Goal: Information Seeking & Learning: Learn about a topic

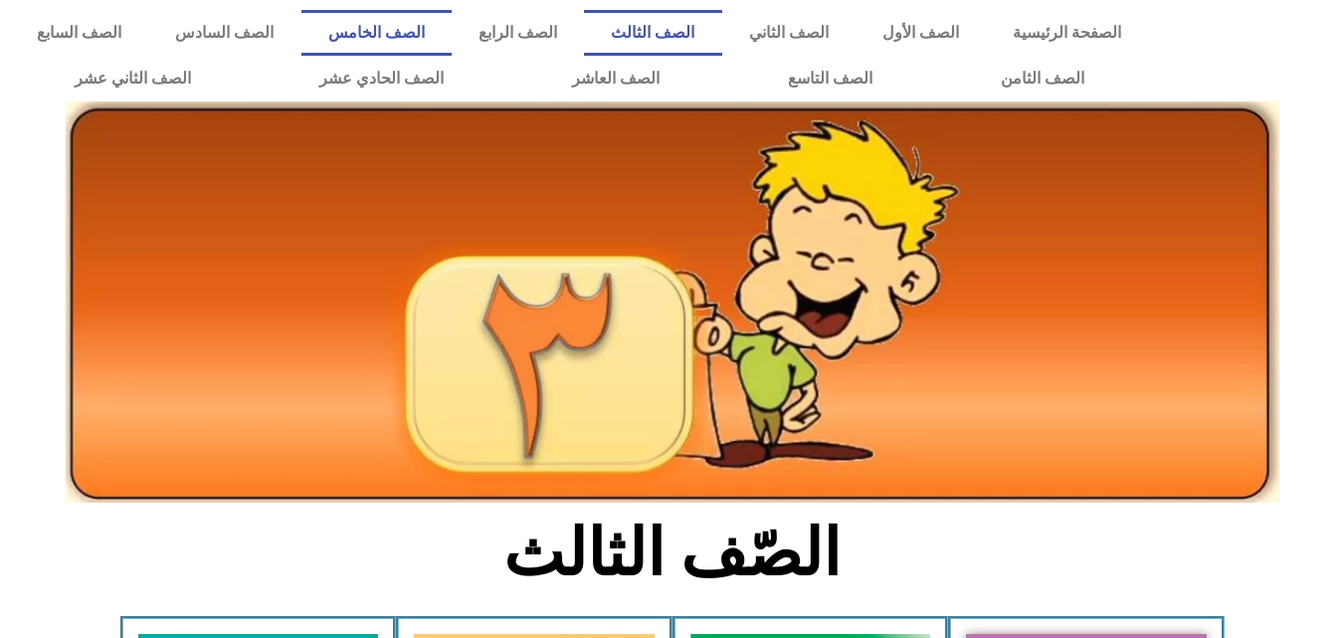
click at [452, 22] on link "الصف الخامس" at bounding box center [377, 33] width 150 height 46
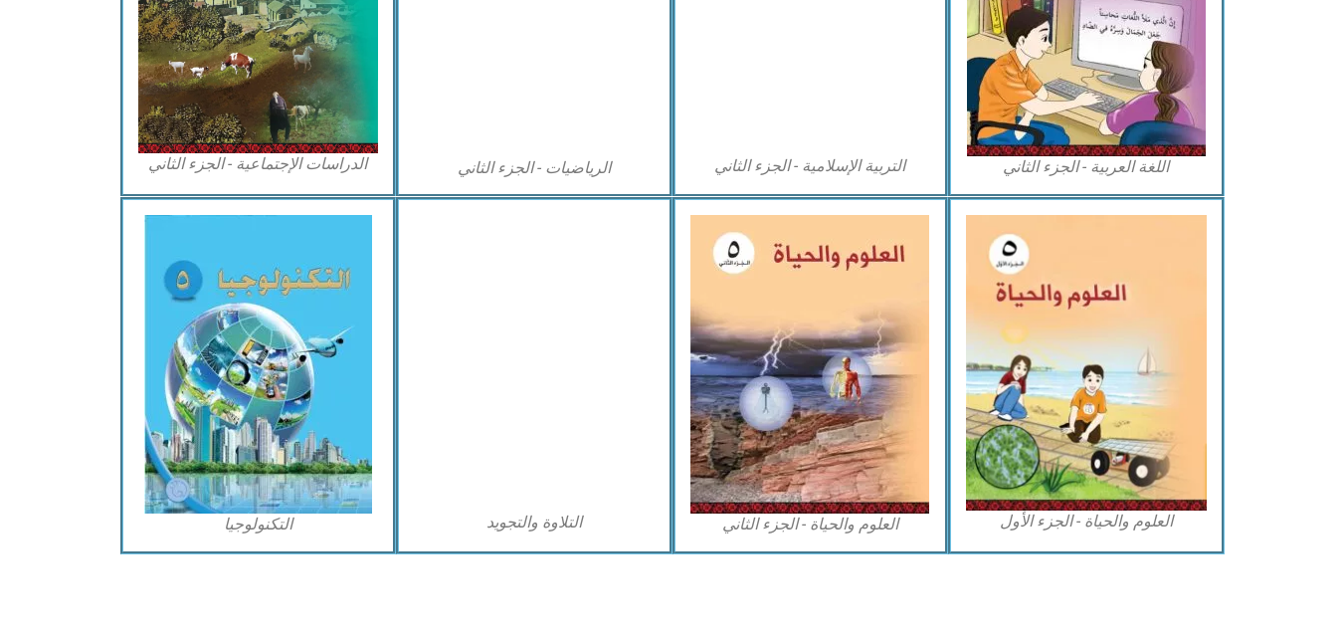
scroll to position [1144, 0]
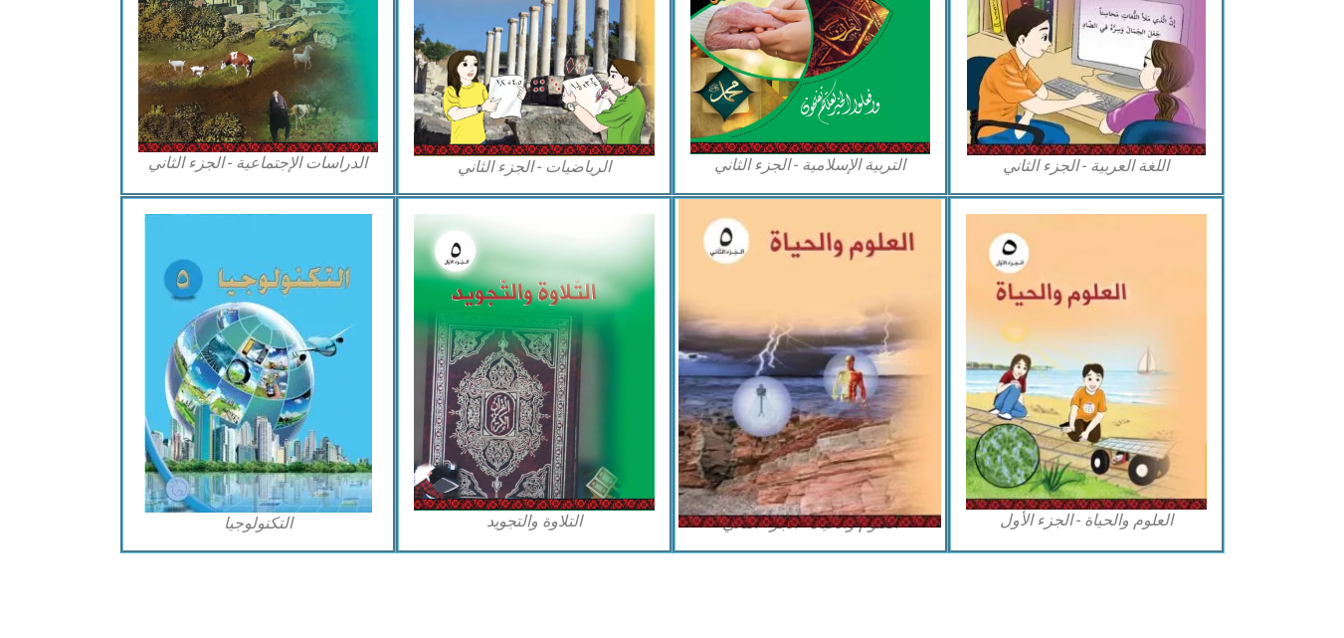
click at [775, 342] on img at bounding box center [810, 363] width 263 height 328
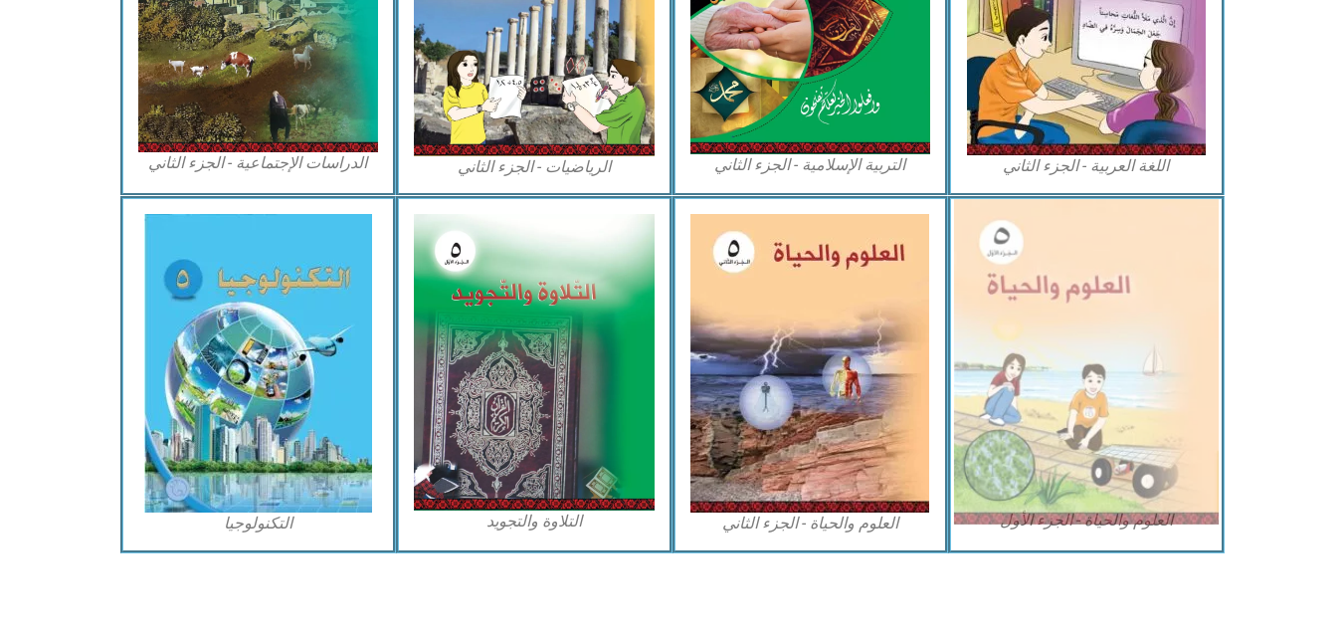
click at [1004, 398] on img at bounding box center [1086, 361] width 265 height 325
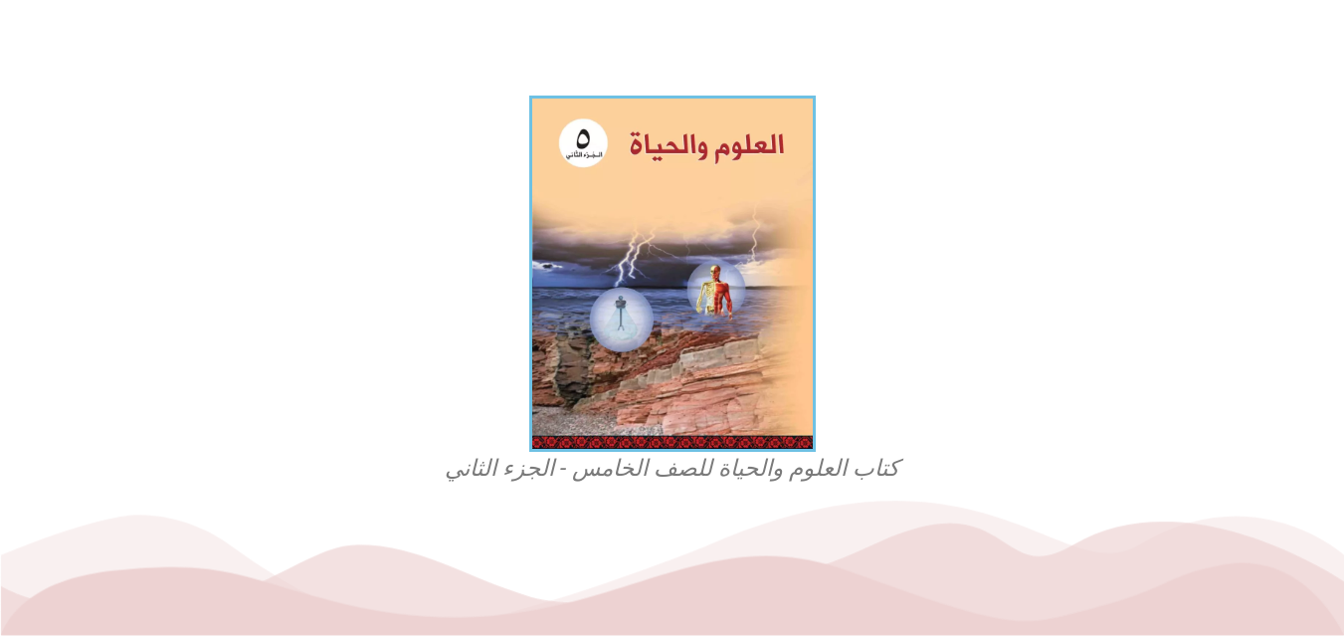
scroll to position [498, 0]
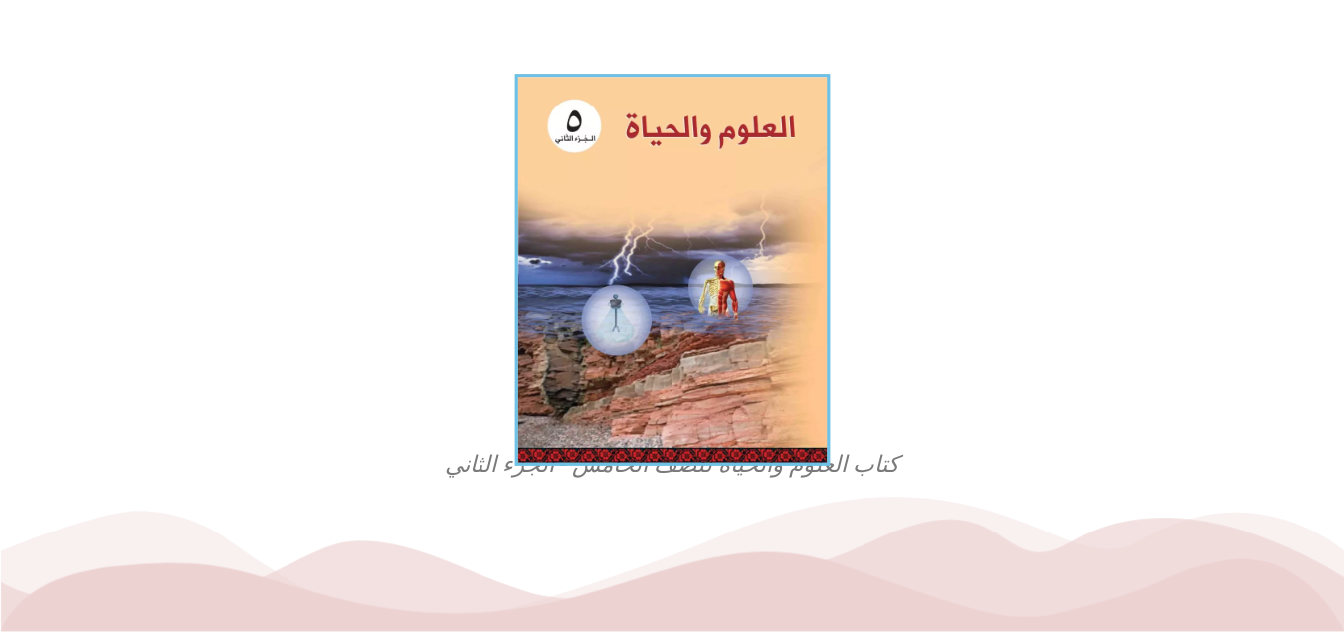
click at [745, 393] on img at bounding box center [672, 270] width 315 height 392
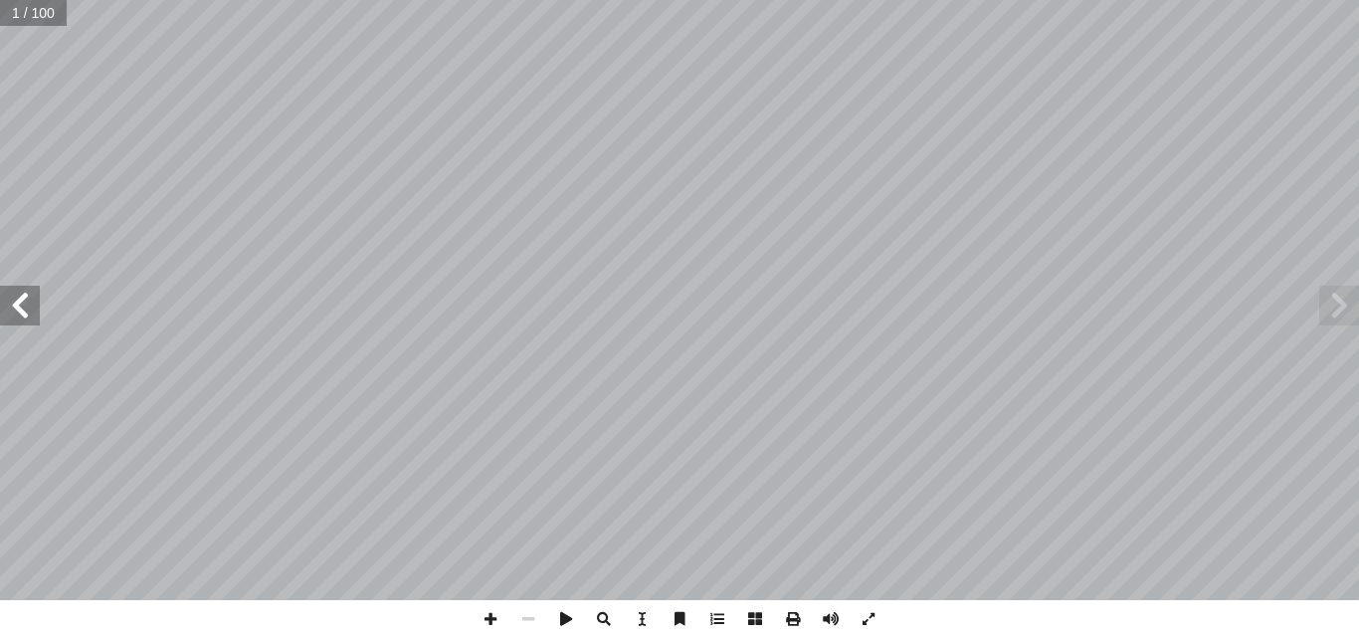
click at [28, 318] on span at bounding box center [20, 306] width 40 height 40
click at [29, 313] on span at bounding box center [20, 306] width 40 height 40
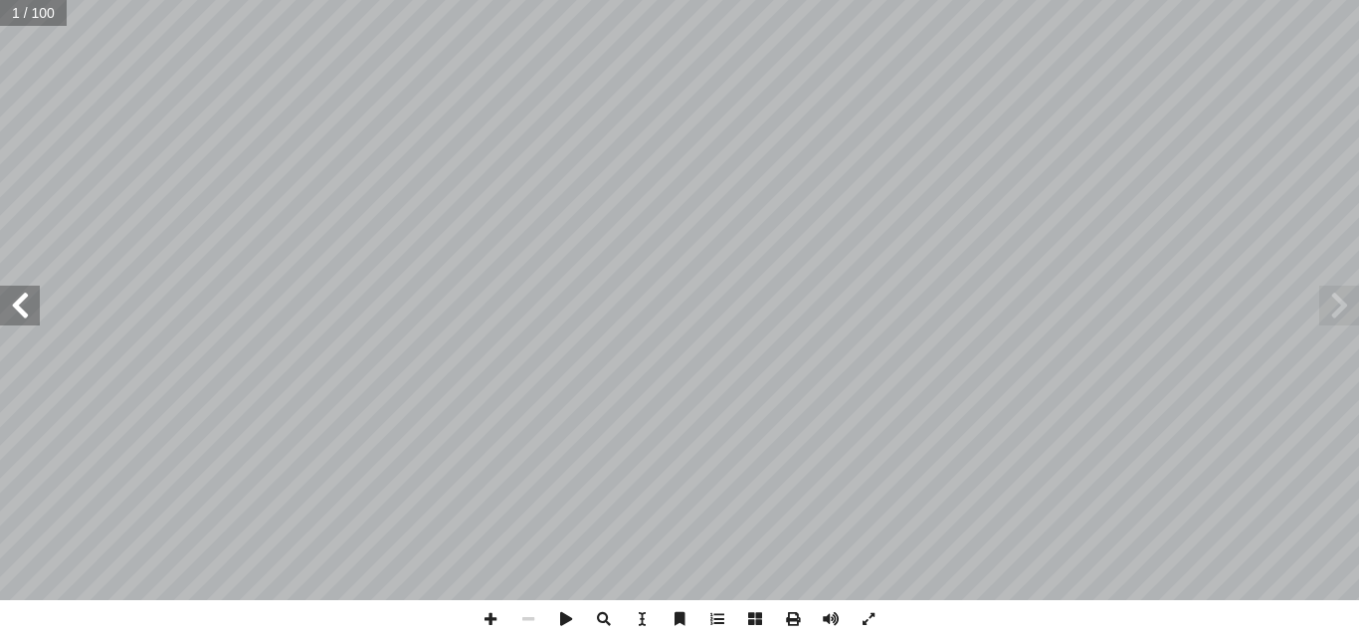
click at [29, 313] on span at bounding box center [20, 306] width 40 height 40
click at [1326, 315] on span at bounding box center [1340, 306] width 40 height 40
click at [32, 314] on span at bounding box center [20, 306] width 40 height 40
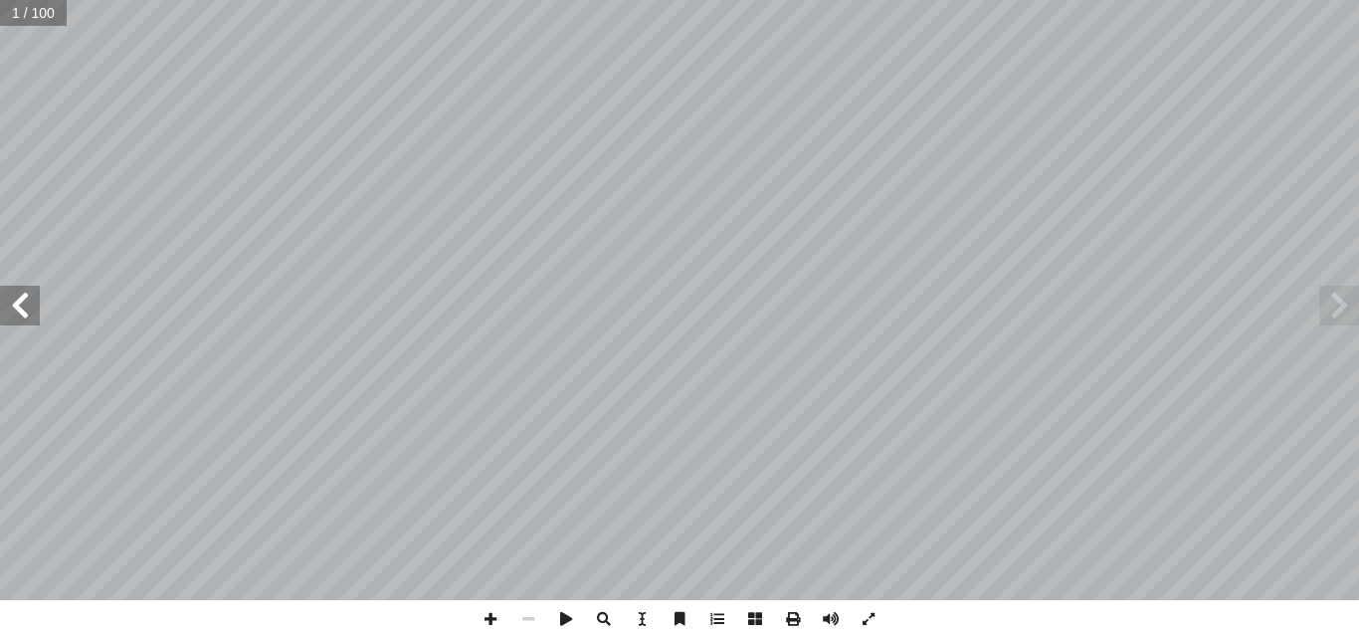
click at [32, 314] on span at bounding box center [20, 306] width 40 height 40
click at [33, 313] on span at bounding box center [20, 306] width 40 height 40
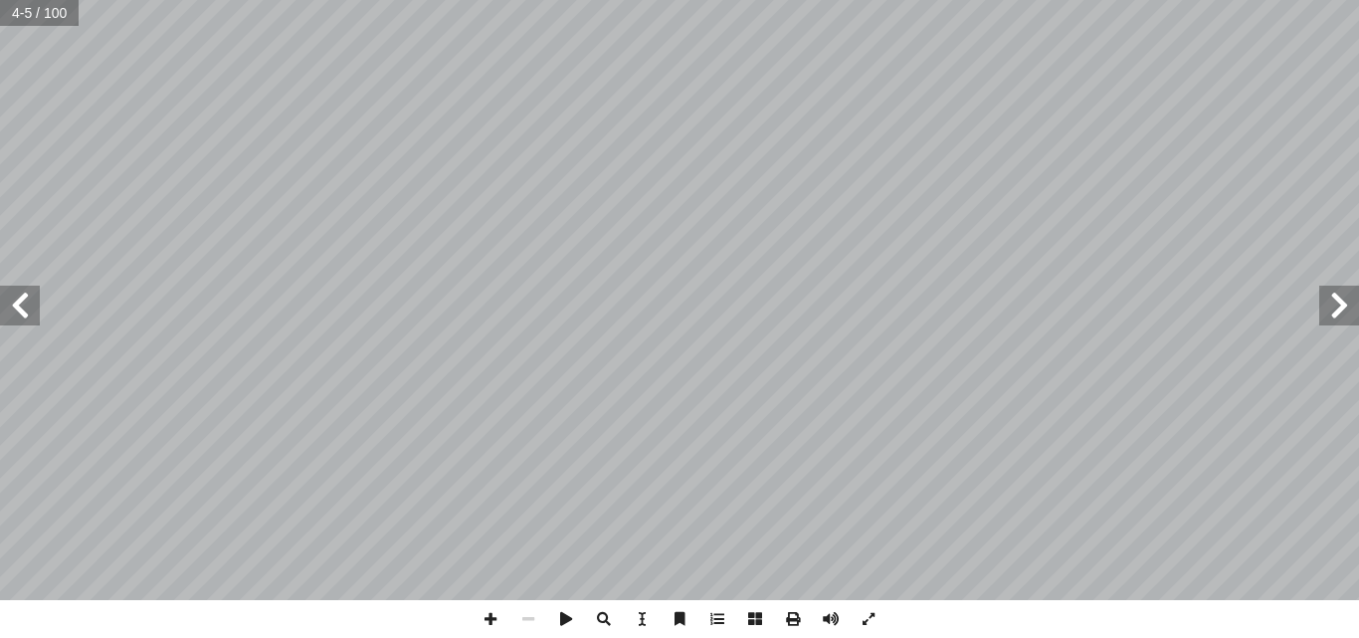
click at [33, 313] on span at bounding box center [20, 306] width 40 height 40
click at [0, 310] on span at bounding box center [20, 306] width 40 height 40
click at [8, 307] on span at bounding box center [20, 306] width 40 height 40
click at [4, 310] on span at bounding box center [20, 306] width 40 height 40
click at [489, 622] on span at bounding box center [491, 619] width 38 height 38
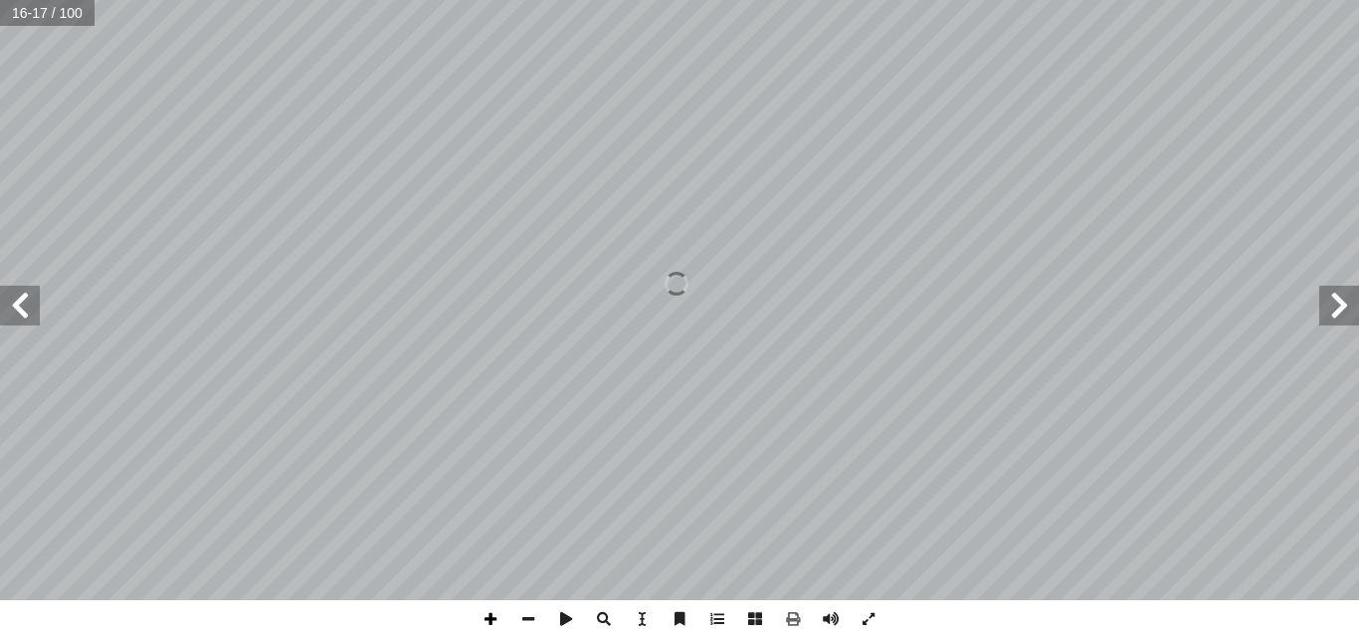
click at [489, 622] on span at bounding box center [491, 619] width 38 height 38
